Goal: Information Seeking & Learning: Learn about a topic

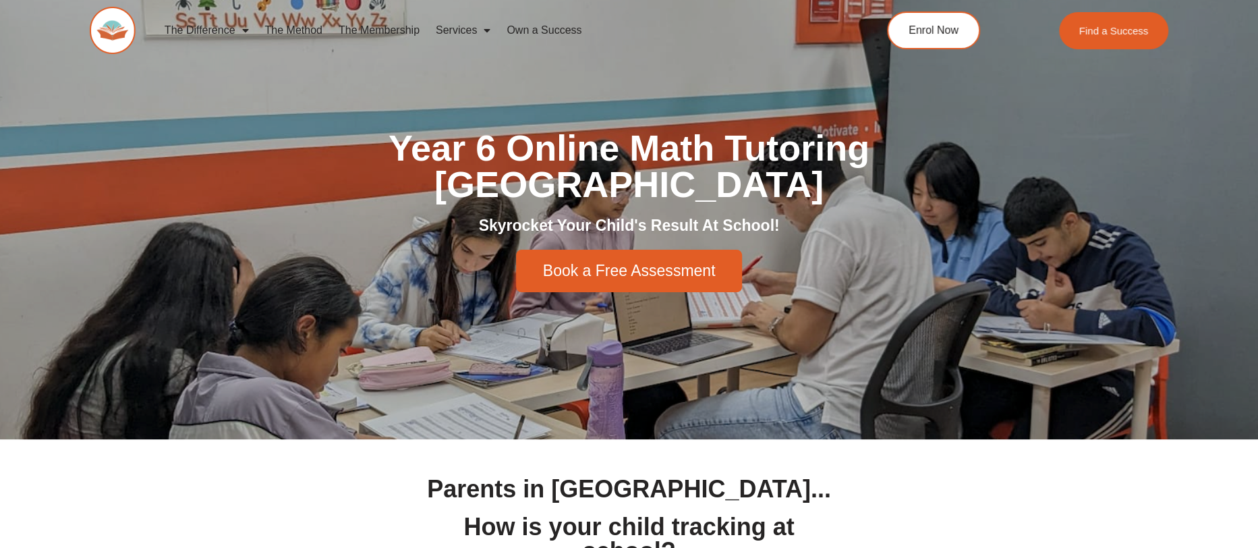
click at [276, 27] on link "The Method" at bounding box center [292, 30] width 73 height 31
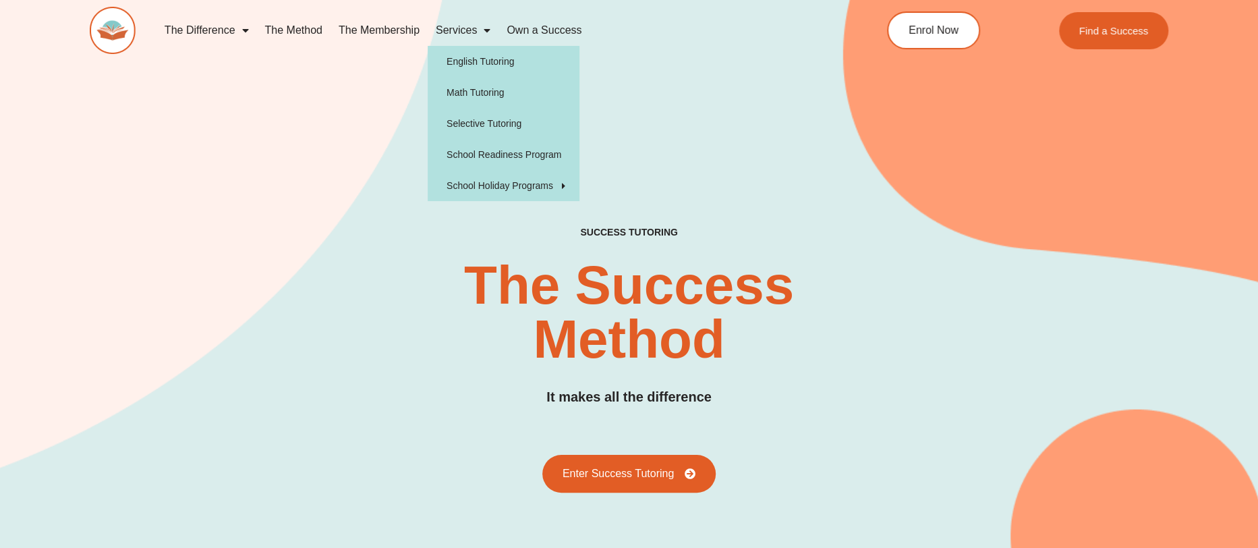
click at [465, 26] on link "Services" at bounding box center [463, 30] width 71 height 31
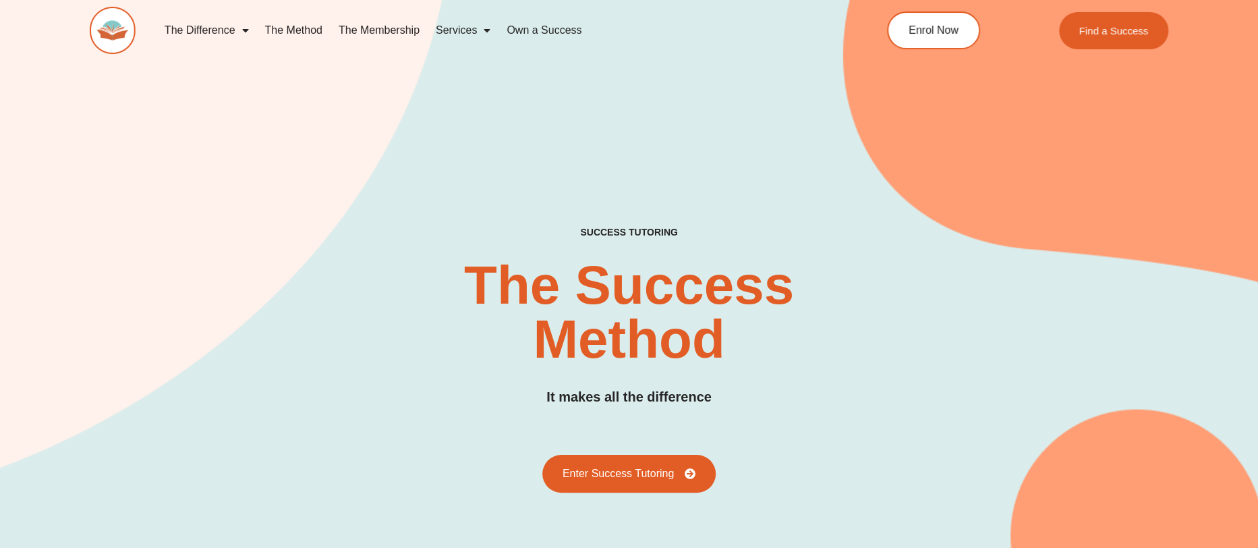
click at [471, 35] on link "Services" at bounding box center [463, 30] width 71 height 31
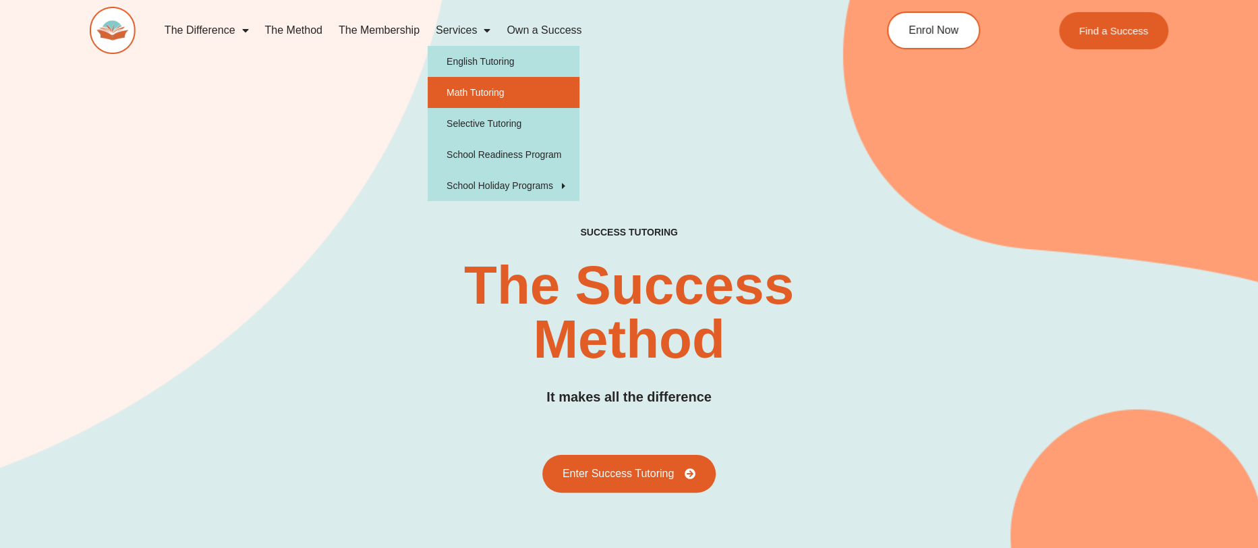
click at [480, 88] on link "Math Tutoring" at bounding box center [504, 92] width 152 height 31
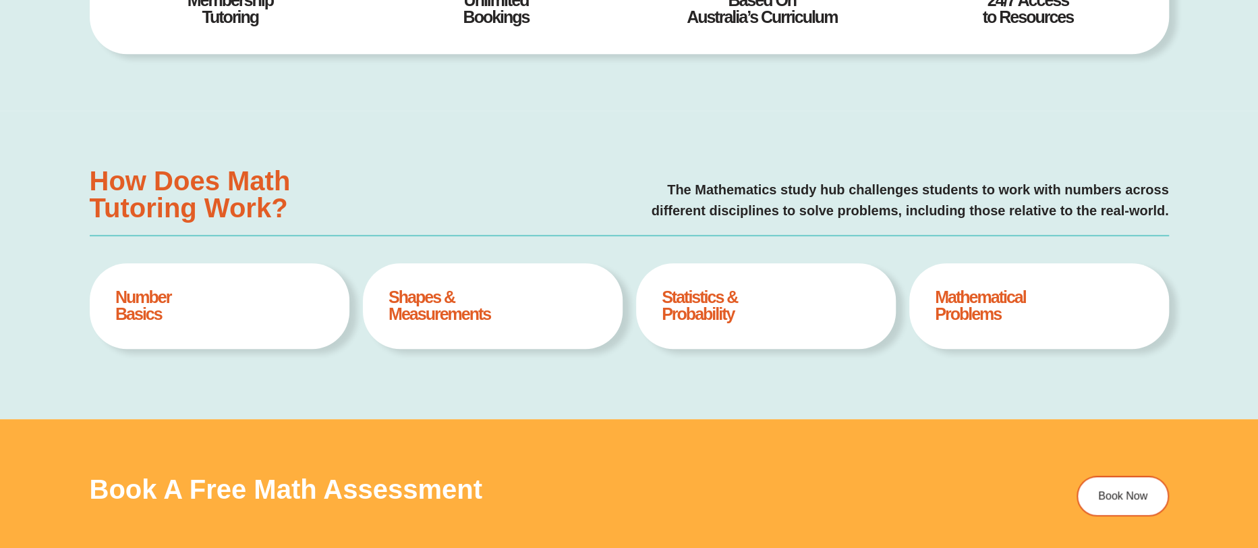
type input "*"
